Goal: Task Accomplishment & Management: Use online tool/utility

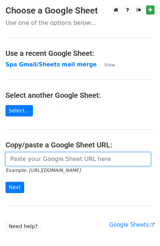
click at [34, 157] on input "url" at bounding box center [77, 159] width 145 height 14
paste input "https://docs.google.com/spreadsheets/d/12SgJE2jKZEKWpXJfKh3gZxr3i7rJy1mBpCsRnPz…"
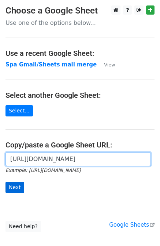
type input "https://docs.google.com/spreadsheets/d/12SgJE2jKZEKWpXJfKh3gZxr3i7rJy1mBpCsRnPz…"
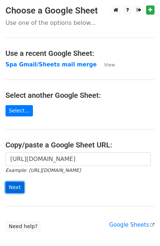
scroll to position [0, 0]
click at [20, 192] on input "Next" at bounding box center [14, 187] width 19 height 11
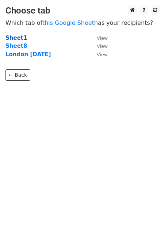
click at [15, 35] on strong "Sheet1" at bounding box center [16, 38] width 22 height 7
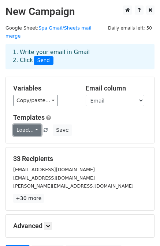
click at [33, 125] on link "Load..." at bounding box center [27, 130] width 28 height 11
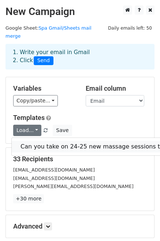
click at [41, 141] on link "Can you take on 24-25 new massage sessions this month?" at bounding box center [106, 147] width 189 height 12
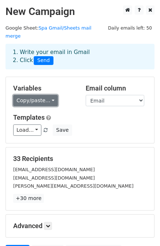
click at [17, 95] on link "Copy/paste..." at bounding box center [35, 100] width 45 height 11
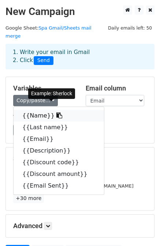
click at [53, 110] on link "{{Name}}" at bounding box center [59, 116] width 90 height 12
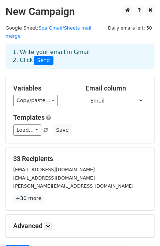
scroll to position [66, 0]
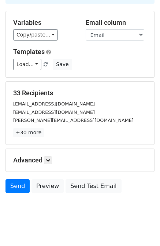
click at [49, 157] on div "Advanced Tracking Track Opens UTM Codes Track Clicks Filters Only include sprea…" at bounding box center [80, 160] width 148 height 23
click at [45, 157] on h5 "Advanced" at bounding box center [79, 161] width 133 height 8
click at [50, 158] on icon at bounding box center [48, 160] width 4 height 4
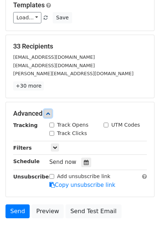
scroll to position [132, 0]
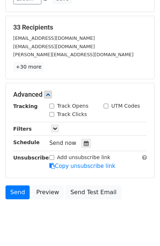
click at [62, 111] on label "Track Clicks" at bounding box center [72, 115] width 30 height 8
click at [54, 112] on input "Track Clicks" at bounding box center [51, 114] width 5 height 5
checkbox input "true"
click at [66, 102] on label "Track Opens" at bounding box center [72, 106] width 31 height 8
click at [54, 104] on input "Track Opens" at bounding box center [51, 106] width 5 height 5
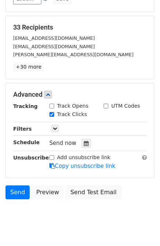
checkbox input "true"
